Goal: Transaction & Acquisition: Purchase product/service

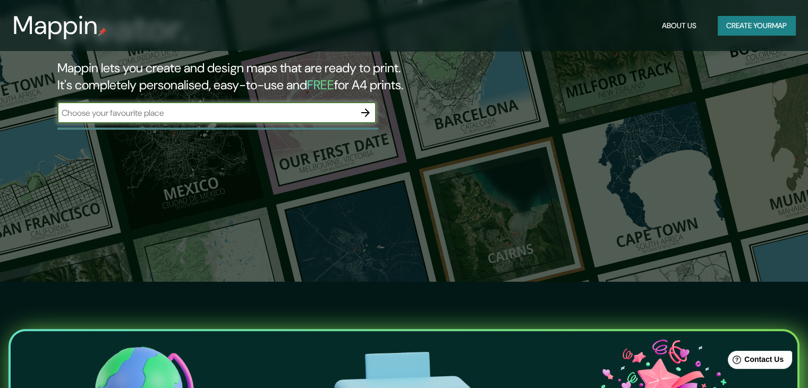
scroll to position [53, 0]
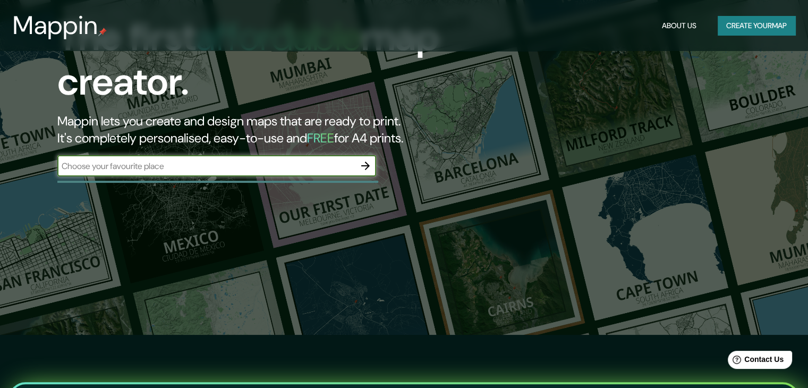
click at [215, 162] on input "text" at bounding box center [206, 166] width 298 height 12
type input "[GEOGRAPHIC_DATA]"
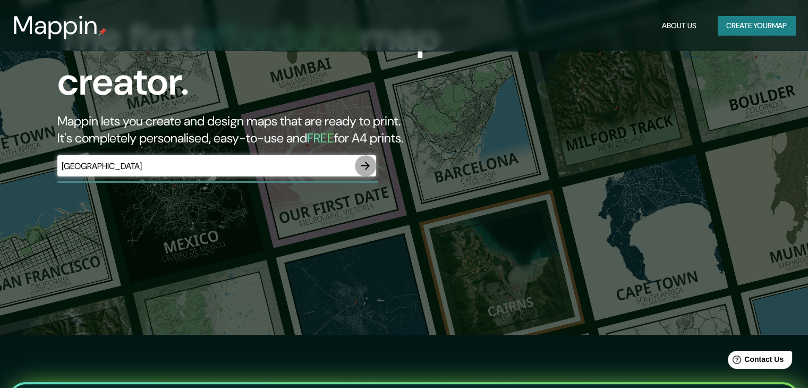
click at [364, 166] on icon "button" at bounding box center [365, 166] width 9 height 9
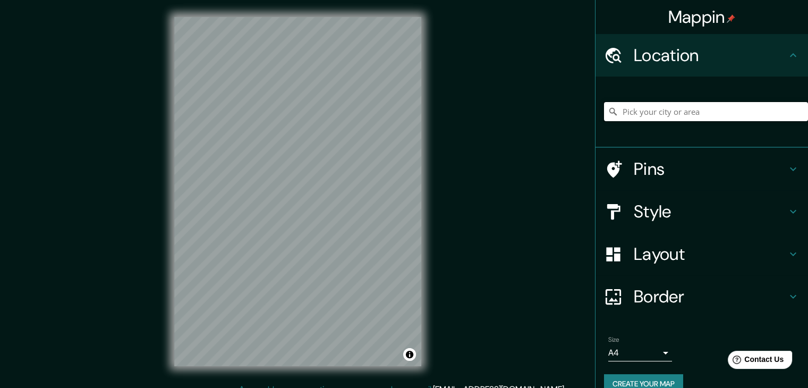
click at [628, 114] on input "Pick your city or area" at bounding box center [706, 111] width 204 height 19
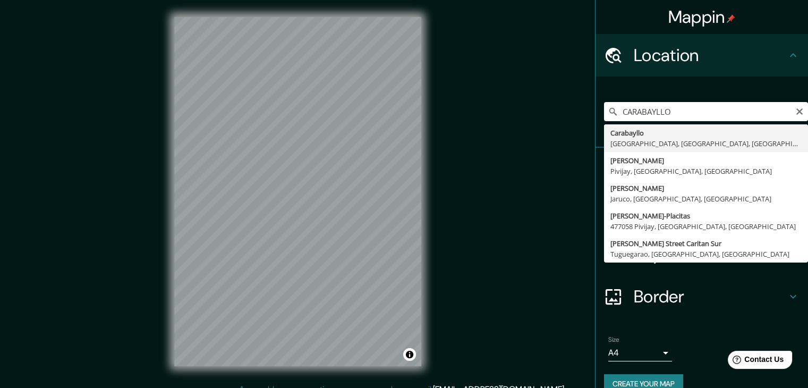
type input "Carabayllo, [GEOGRAPHIC_DATA], [GEOGRAPHIC_DATA], [GEOGRAPHIC_DATA]"
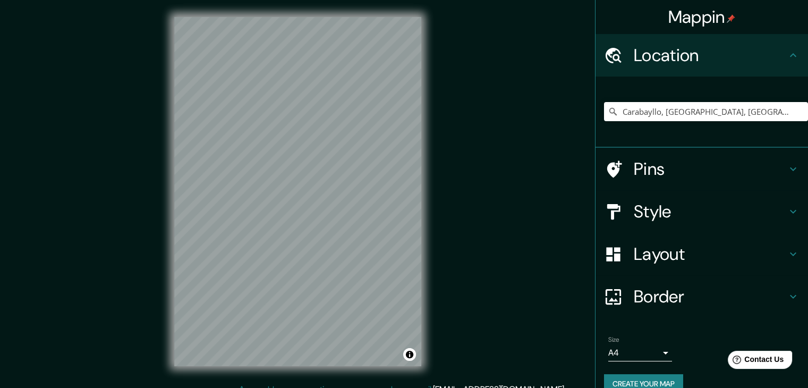
click at [692, 164] on h4 "Pins" at bounding box center [710, 168] width 153 height 21
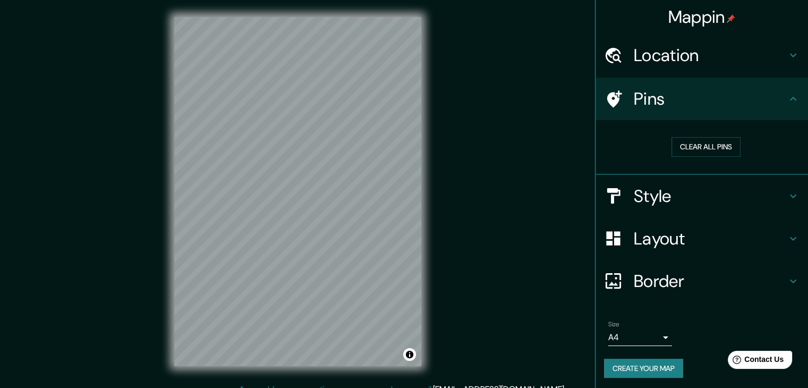
click at [687, 194] on h4 "Style" at bounding box center [710, 195] width 153 height 21
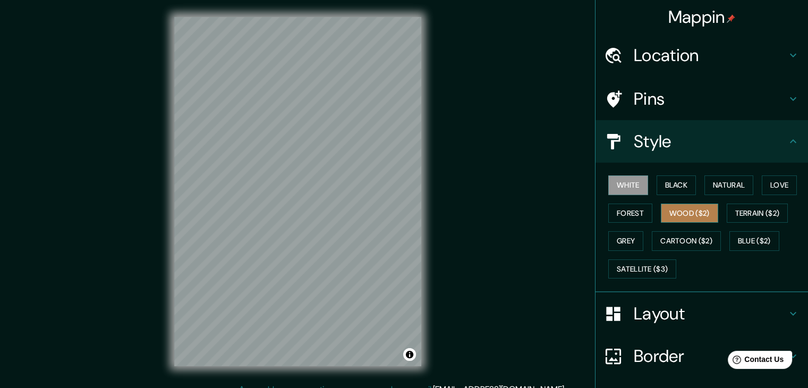
click at [686, 215] on button "Wood ($2)" at bounding box center [689, 213] width 57 height 20
click at [638, 219] on button "Forest" at bounding box center [630, 213] width 44 height 20
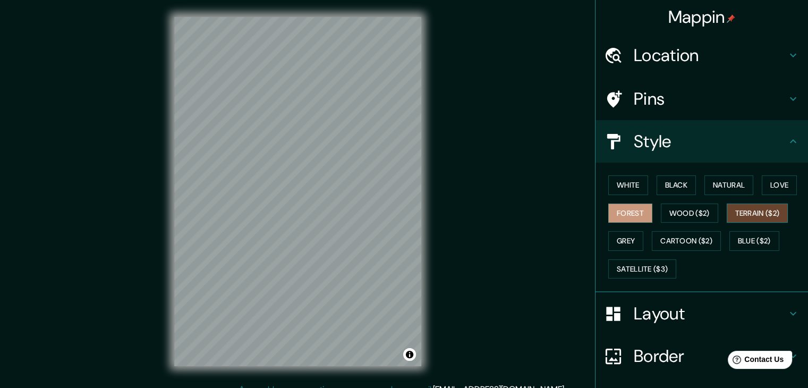
click at [751, 208] on button "Terrain ($2)" at bounding box center [758, 213] width 62 height 20
click at [728, 189] on button "Natural" at bounding box center [729, 185] width 49 height 20
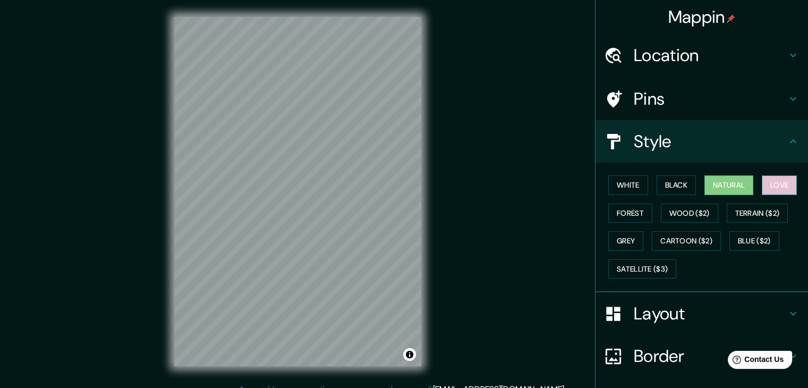
click at [775, 181] on button "Love" at bounding box center [779, 185] width 35 height 20
click at [627, 245] on button "Grey" at bounding box center [625, 241] width 35 height 20
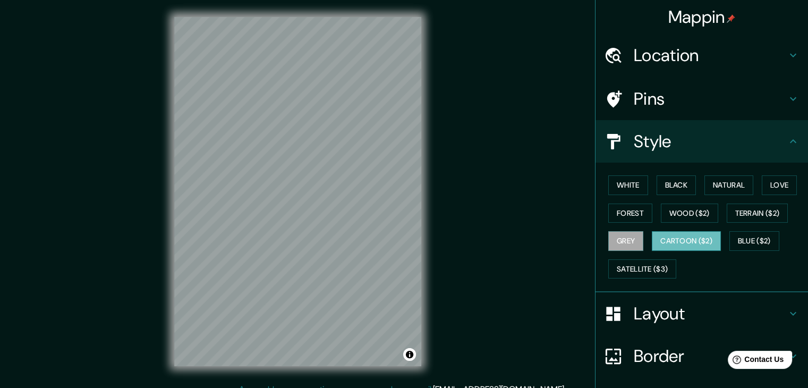
click at [673, 242] on button "Cartoon ($2)" at bounding box center [686, 241] width 69 height 20
click at [735, 236] on button "Blue ($2)" at bounding box center [755, 241] width 50 height 20
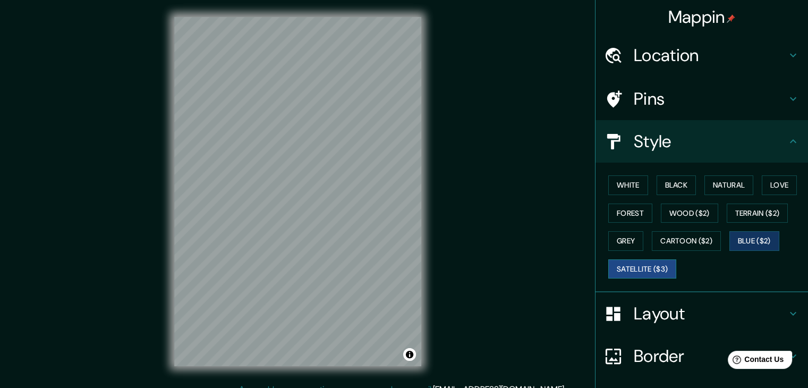
click at [643, 267] on button "Satellite ($3)" at bounding box center [642, 269] width 68 height 20
click at [635, 184] on button "White" at bounding box center [628, 185] width 40 height 20
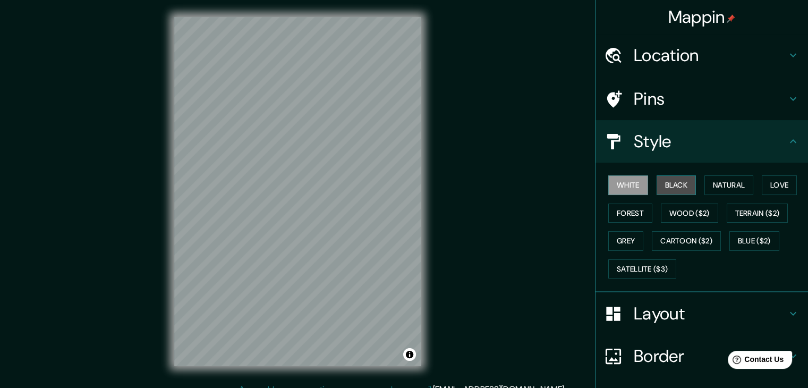
click at [659, 180] on button "Black" at bounding box center [677, 185] width 40 height 20
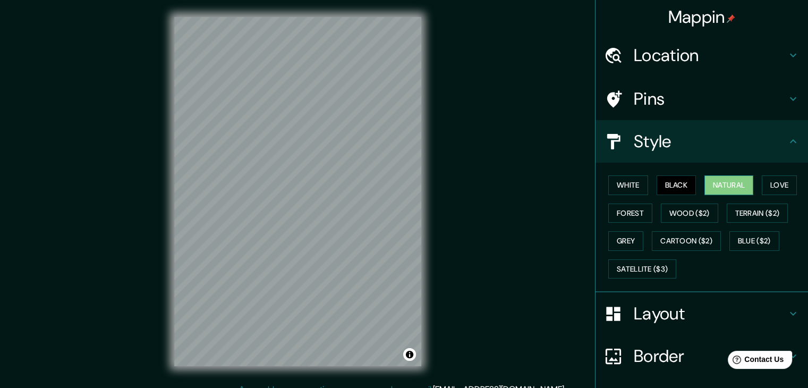
click at [734, 185] on button "Natural" at bounding box center [729, 185] width 49 height 20
click at [698, 217] on button "Wood ($2)" at bounding box center [689, 213] width 57 height 20
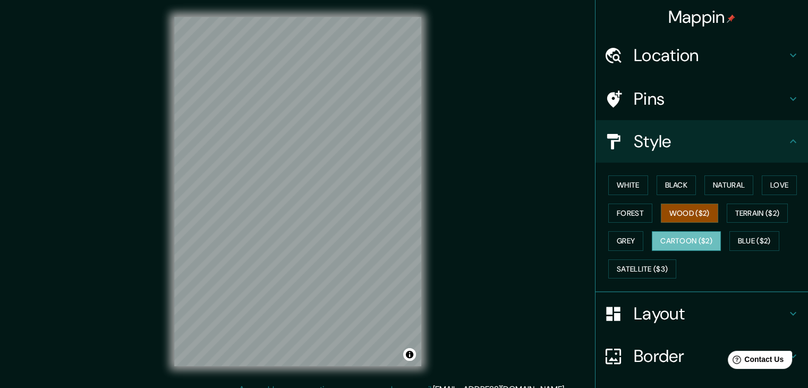
click at [686, 236] on button "Cartoon ($2)" at bounding box center [686, 241] width 69 height 20
click at [633, 239] on button "Grey" at bounding box center [625, 241] width 35 height 20
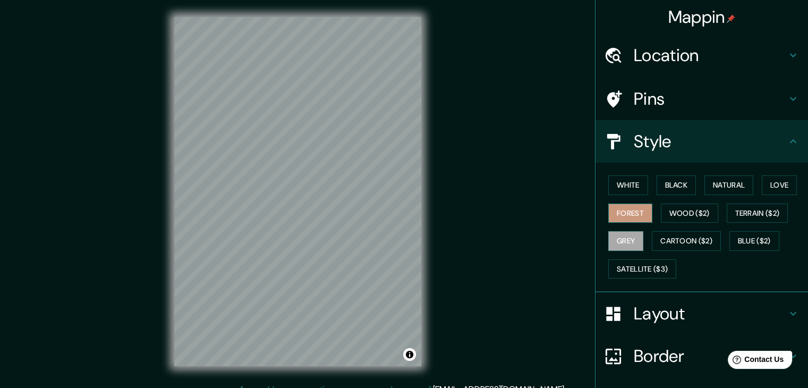
click at [635, 213] on button "Forest" at bounding box center [630, 213] width 44 height 20
click at [741, 211] on button "Terrain ($2)" at bounding box center [758, 213] width 62 height 20
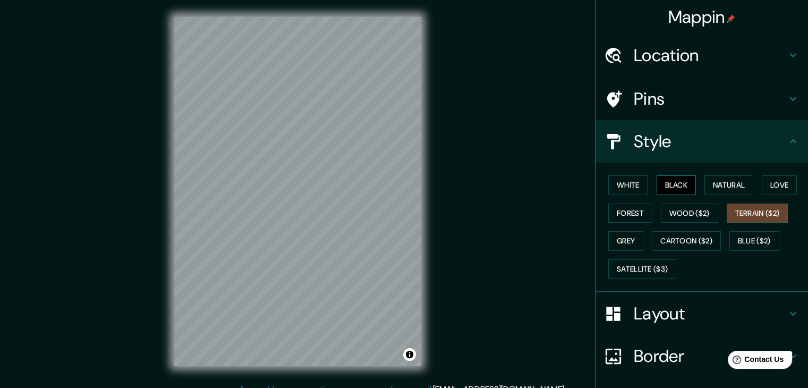
click at [672, 190] on button "Black" at bounding box center [677, 185] width 40 height 20
click at [634, 185] on button "White" at bounding box center [628, 185] width 40 height 20
click at [432, 209] on div "© Mapbox © OpenStreetMap Improve this map" at bounding box center [297, 191] width 281 height 383
click at [663, 184] on button "Black" at bounding box center [677, 185] width 40 height 20
click at [688, 60] on h4 "Location" at bounding box center [710, 55] width 153 height 21
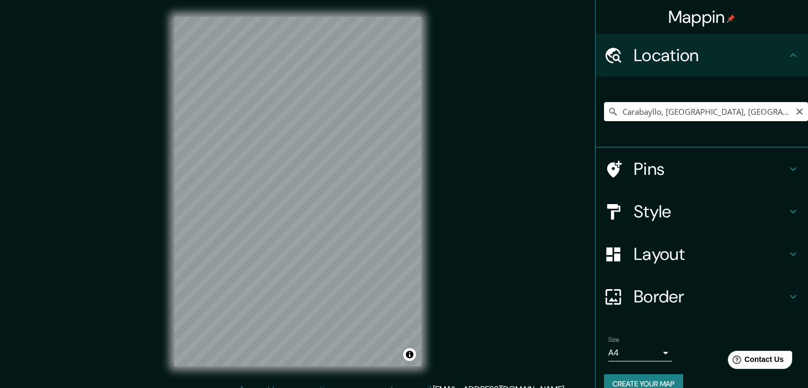
click at [778, 113] on input "Carabayllo, [GEOGRAPHIC_DATA], [GEOGRAPHIC_DATA], [GEOGRAPHIC_DATA]" at bounding box center [706, 111] width 204 height 19
click at [796, 109] on icon "Clear" at bounding box center [799, 111] width 6 height 6
paste input "-12.043890846820165, -76.89815293317136"
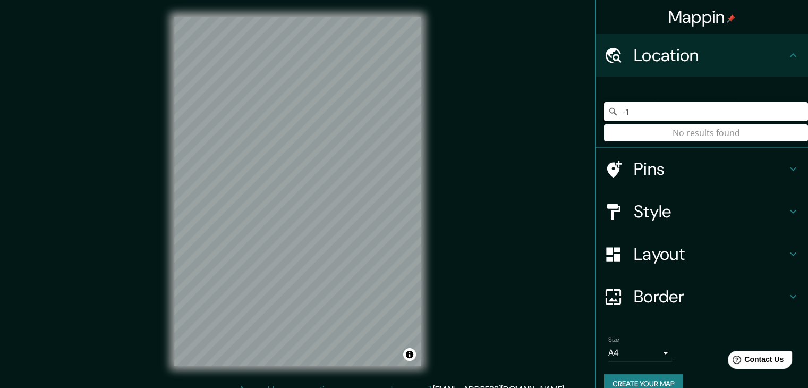
type input "-"
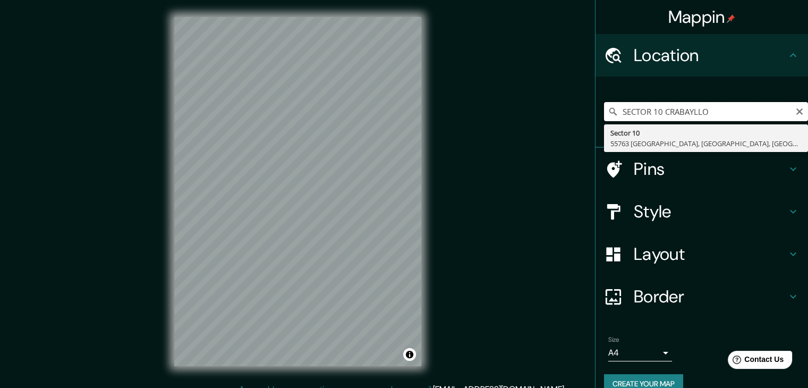
click at [664, 113] on input "SECTOR 10 CRABAYLLO" at bounding box center [706, 111] width 204 height 19
click at [719, 115] on input "SECTOR 10 CARABAYLLO" at bounding box center [706, 111] width 204 height 19
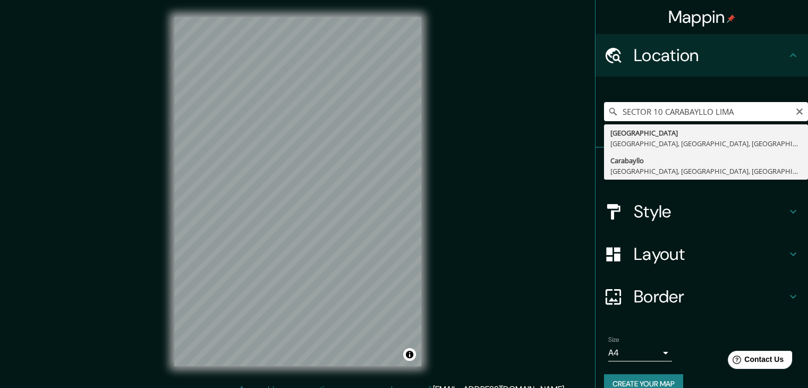
type input "Carabayllo, [GEOGRAPHIC_DATA], [GEOGRAPHIC_DATA], [GEOGRAPHIC_DATA]"
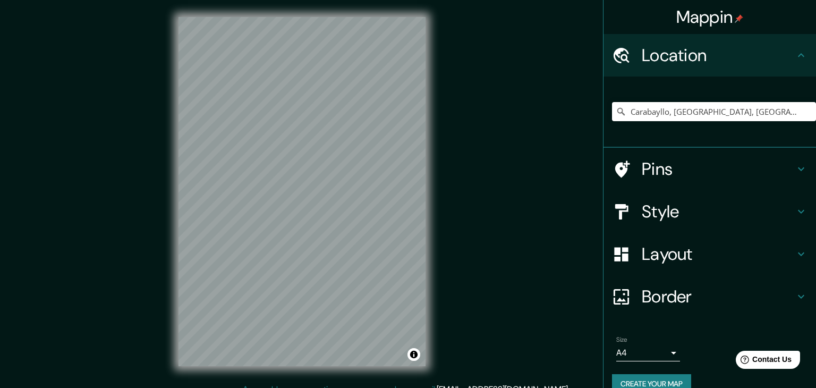
click at [644, 354] on body "Mappin Location [GEOGRAPHIC_DATA], [GEOGRAPHIC_DATA], [GEOGRAPHIC_DATA], [GEOGR…" at bounding box center [408, 194] width 816 height 388
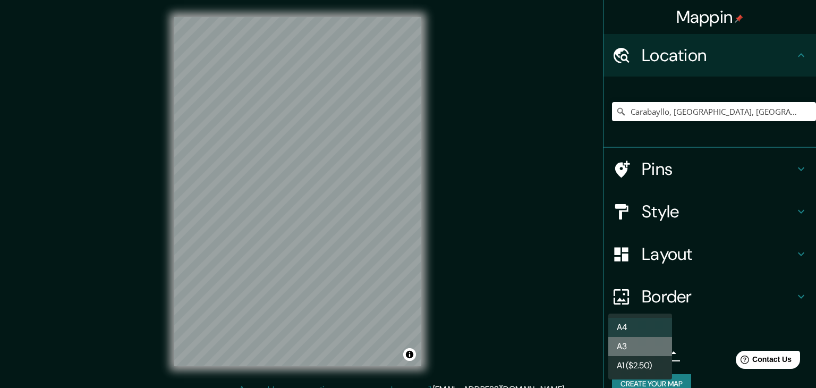
click at [650, 348] on li "A3" at bounding box center [640, 346] width 64 height 19
type input "a4"
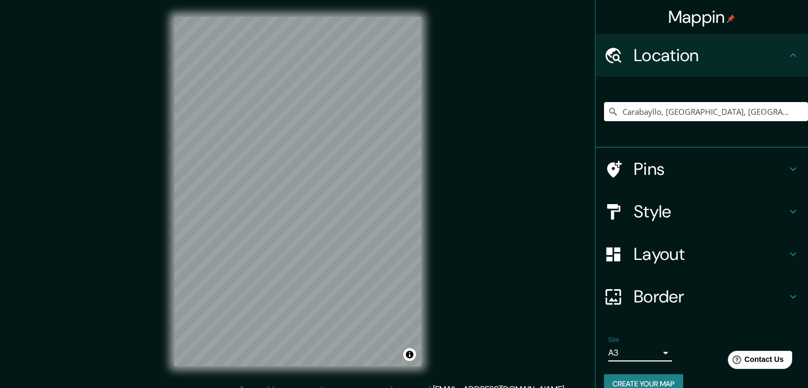
click at [546, 328] on div "Mappin Location [GEOGRAPHIC_DATA], [GEOGRAPHIC_DATA], [GEOGRAPHIC_DATA], [GEOGR…" at bounding box center [404, 200] width 808 height 400
